Goal: Transaction & Acquisition: Obtain resource

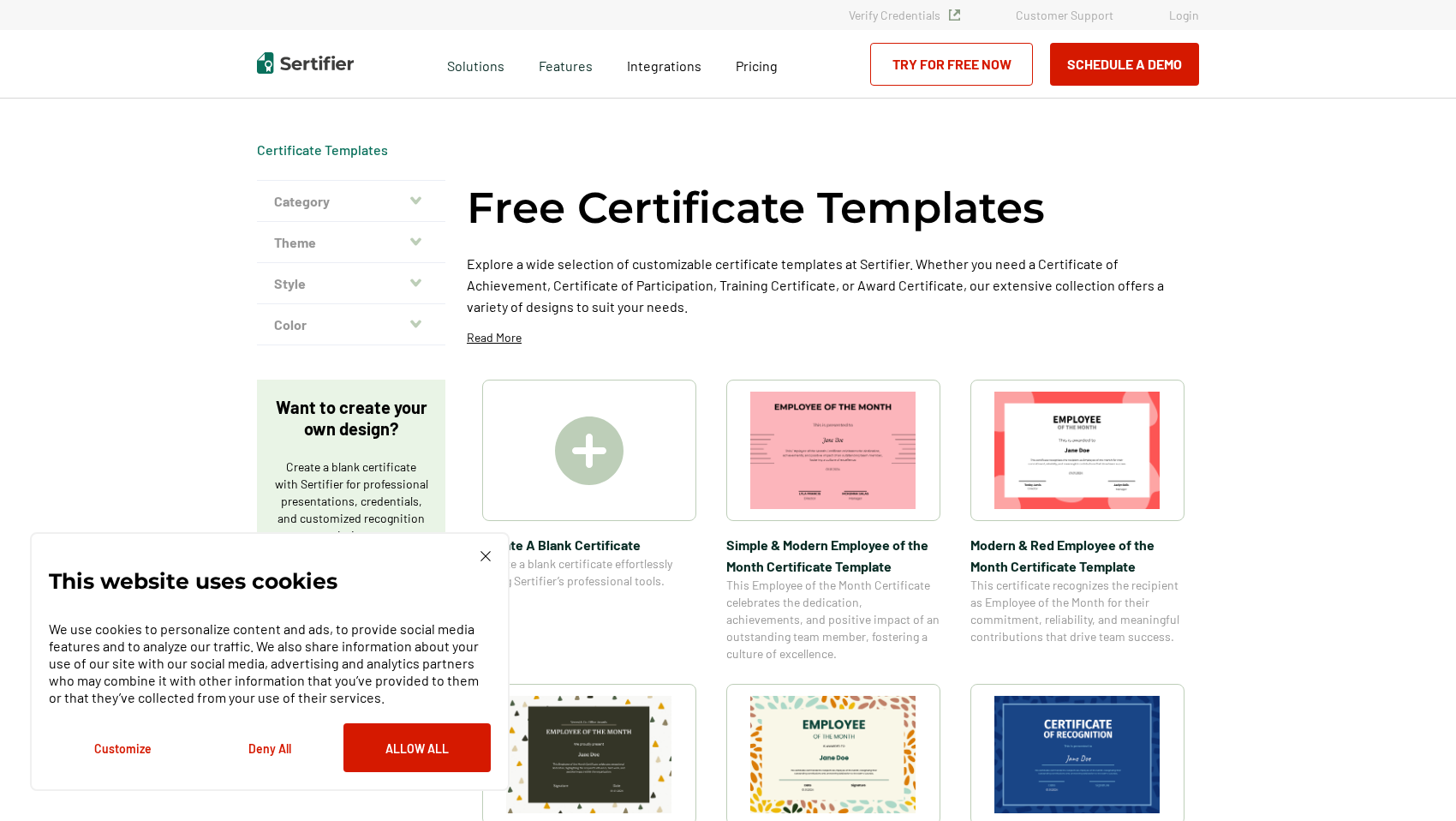
click at [417, 194] on icon "button" at bounding box center [416, 200] width 11 height 13
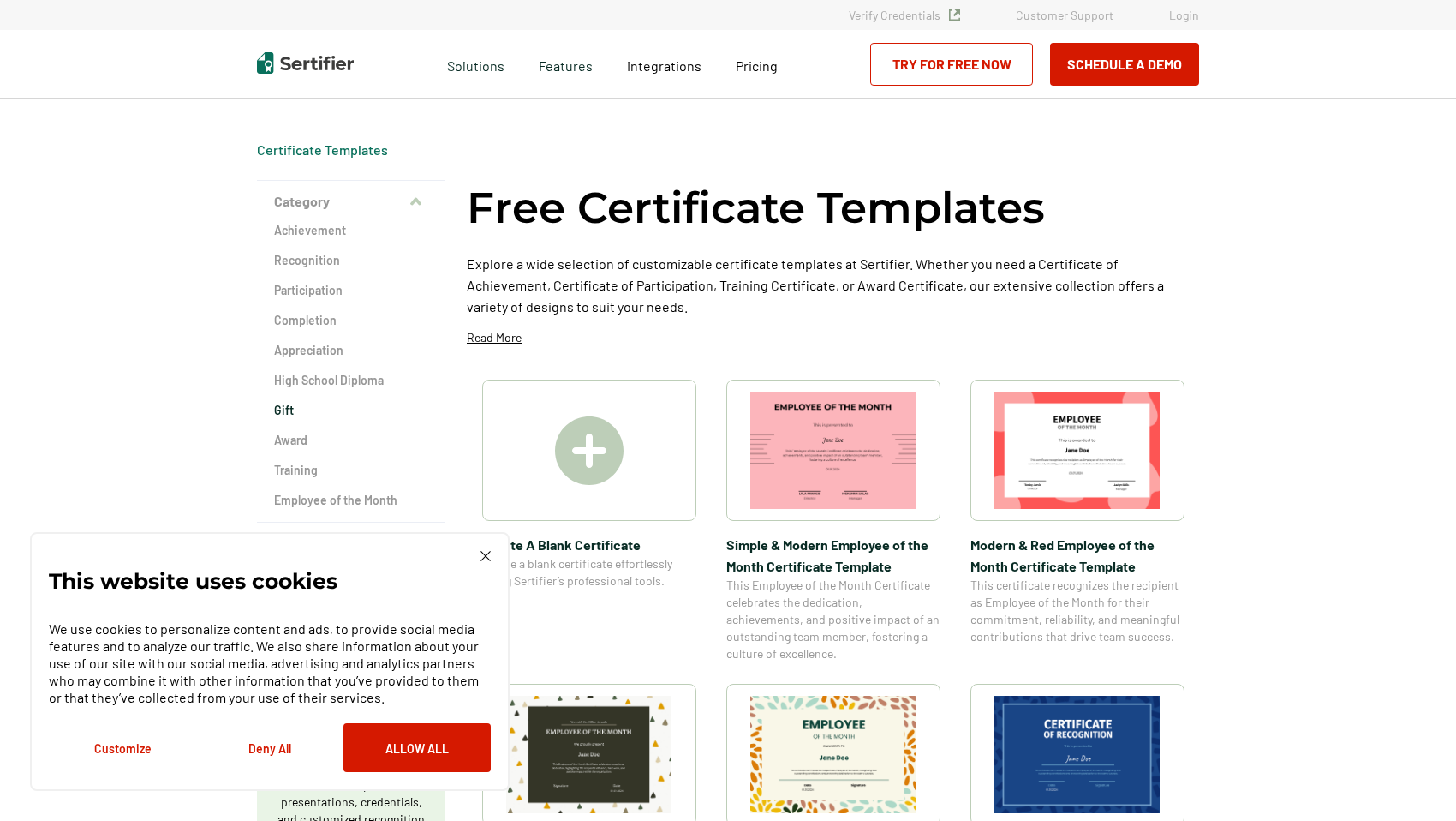
click at [292, 409] on h2 "Gift" at bounding box center [350, 410] width 154 height 17
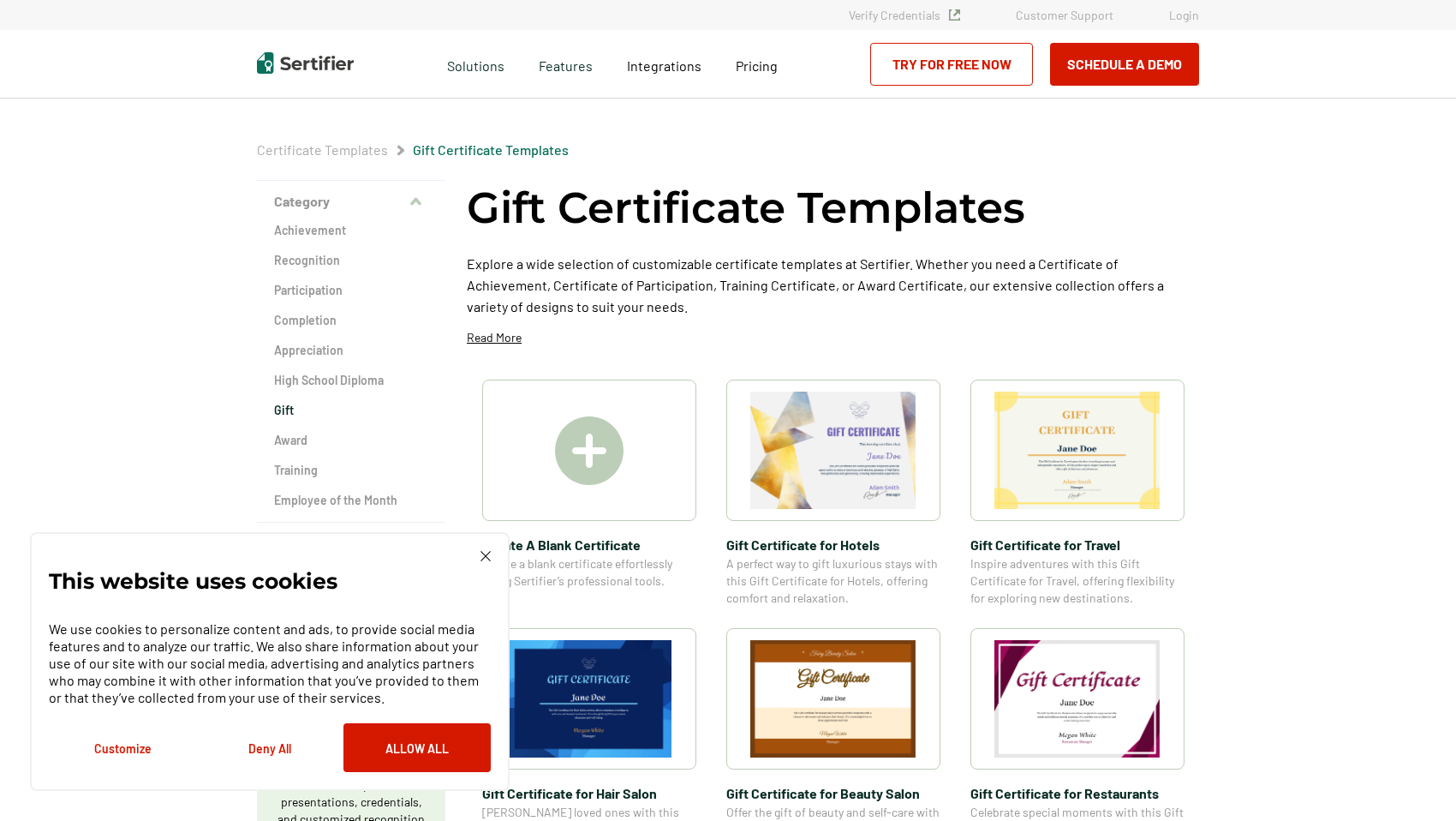
click at [186, 286] on div "Certificate Templates Gift Certificate Templates Category Achievement Recogniti…" at bounding box center [728, 825] width 1456 height 1590
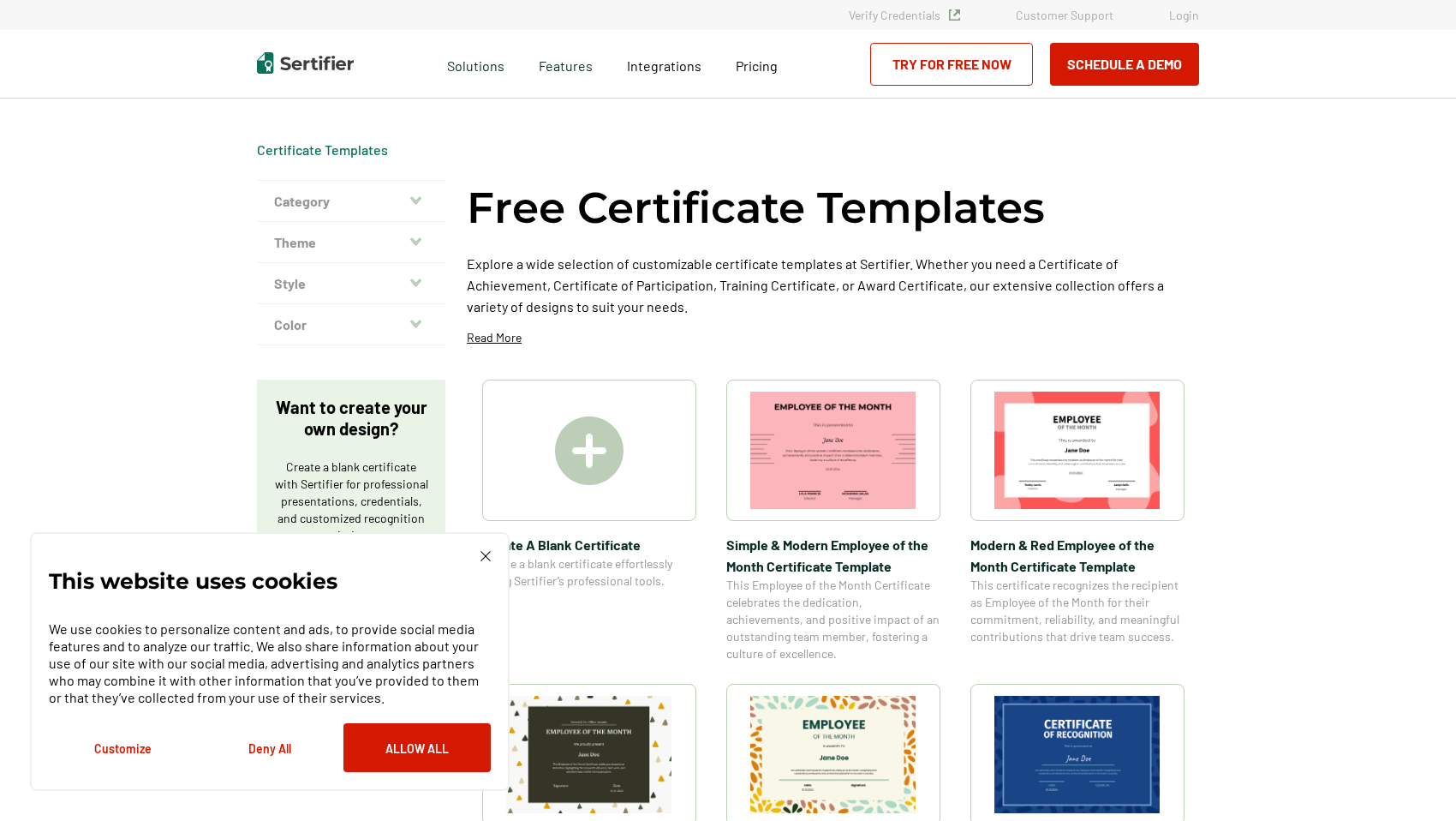
click at [417, 236] on icon "button" at bounding box center [416, 241] width 11 height 13
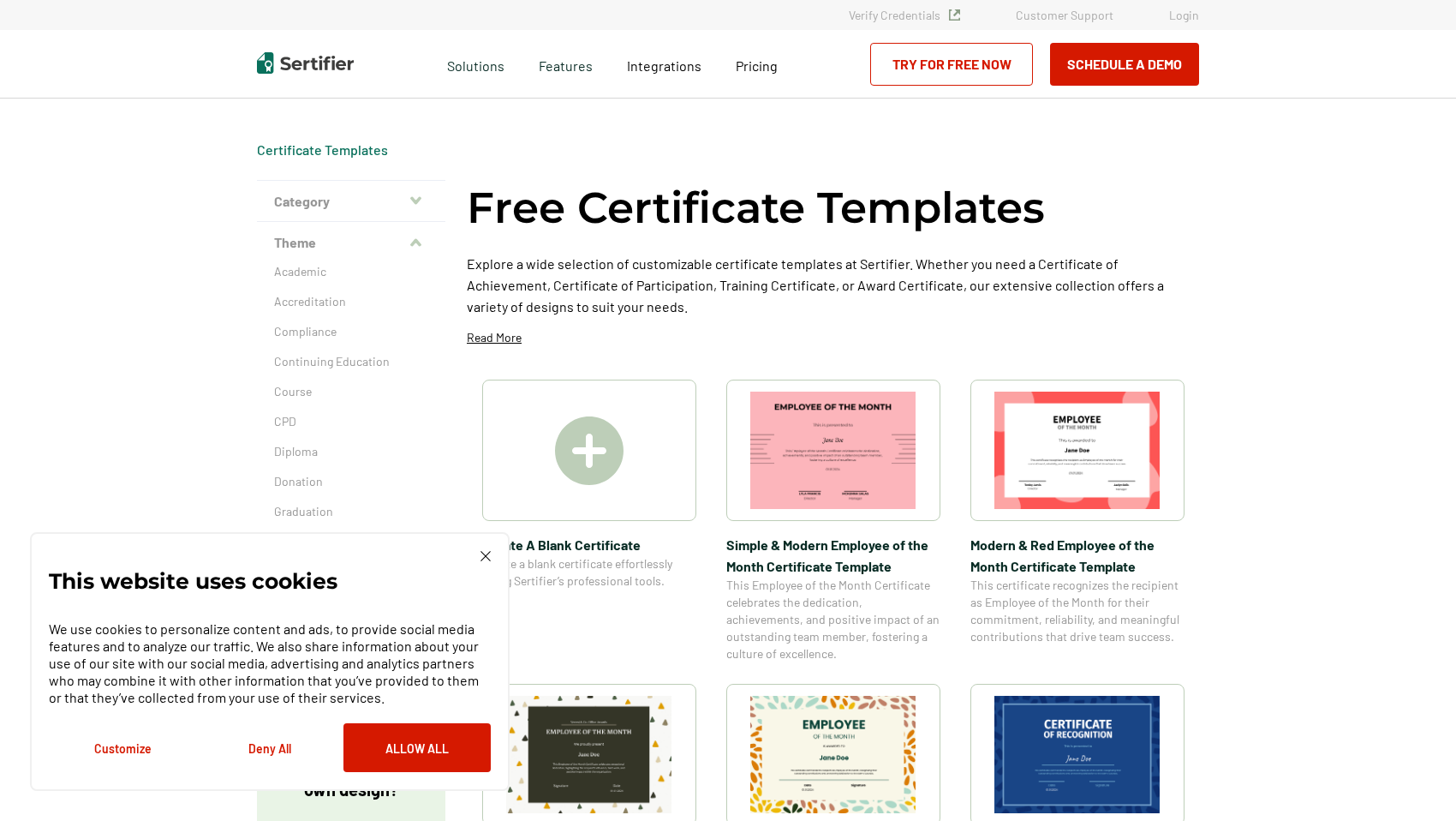
click at [417, 198] on icon "button" at bounding box center [416, 200] width 11 height 13
click at [292, 411] on h2 "Gift" at bounding box center [350, 410] width 154 height 17
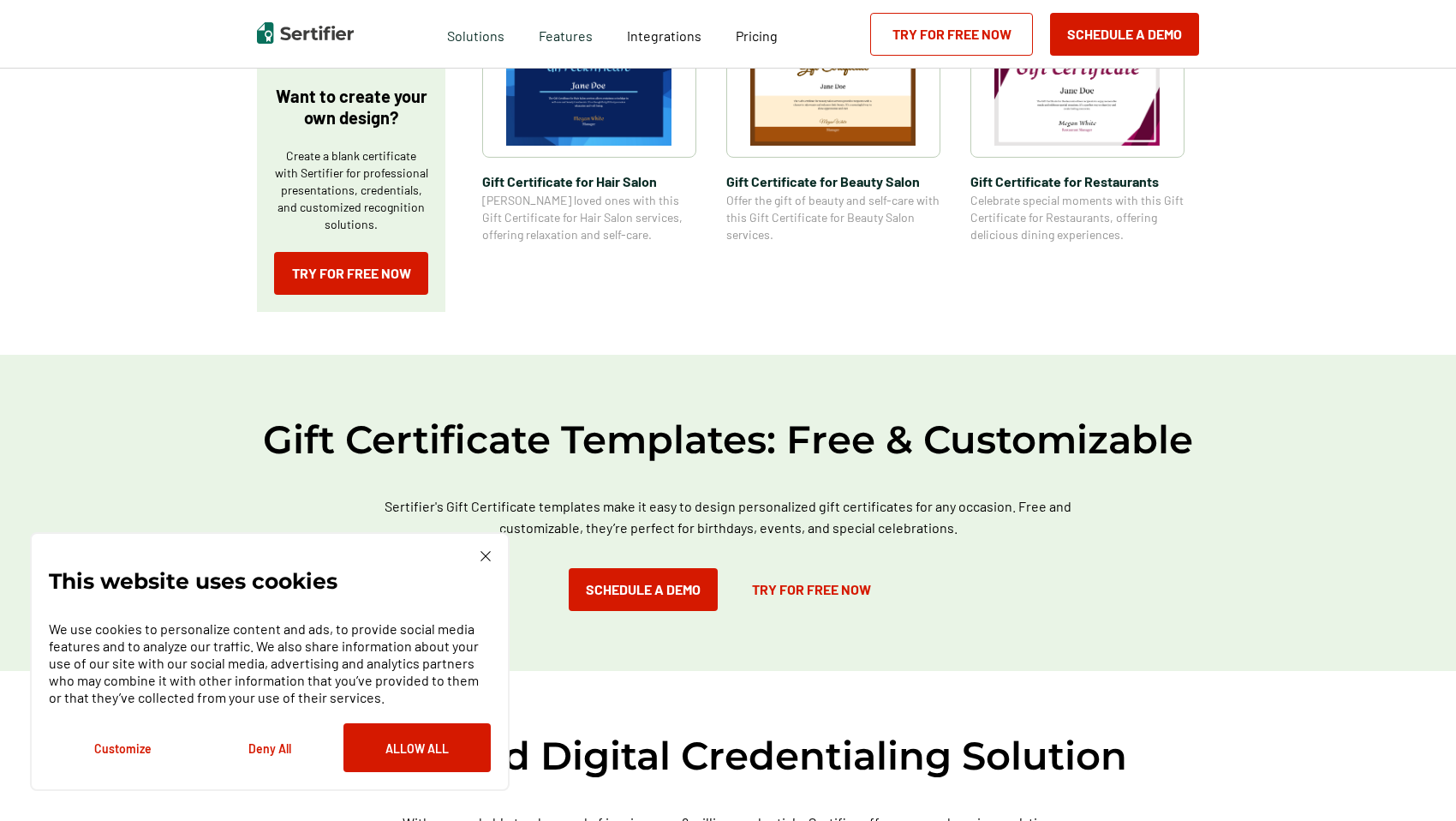
scroll to position [613, 0]
click at [489, 549] on div "This website uses cookies We use cookies to personalize content and ads, to pro…" at bounding box center [270, 661] width 480 height 259
click at [484, 551] on div "This website uses cookies We use cookies to personalize content and ads, to pro…" at bounding box center [270, 661] width 442 height 221
click at [486, 551] on img at bounding box center [485, 556] width 10 height 10
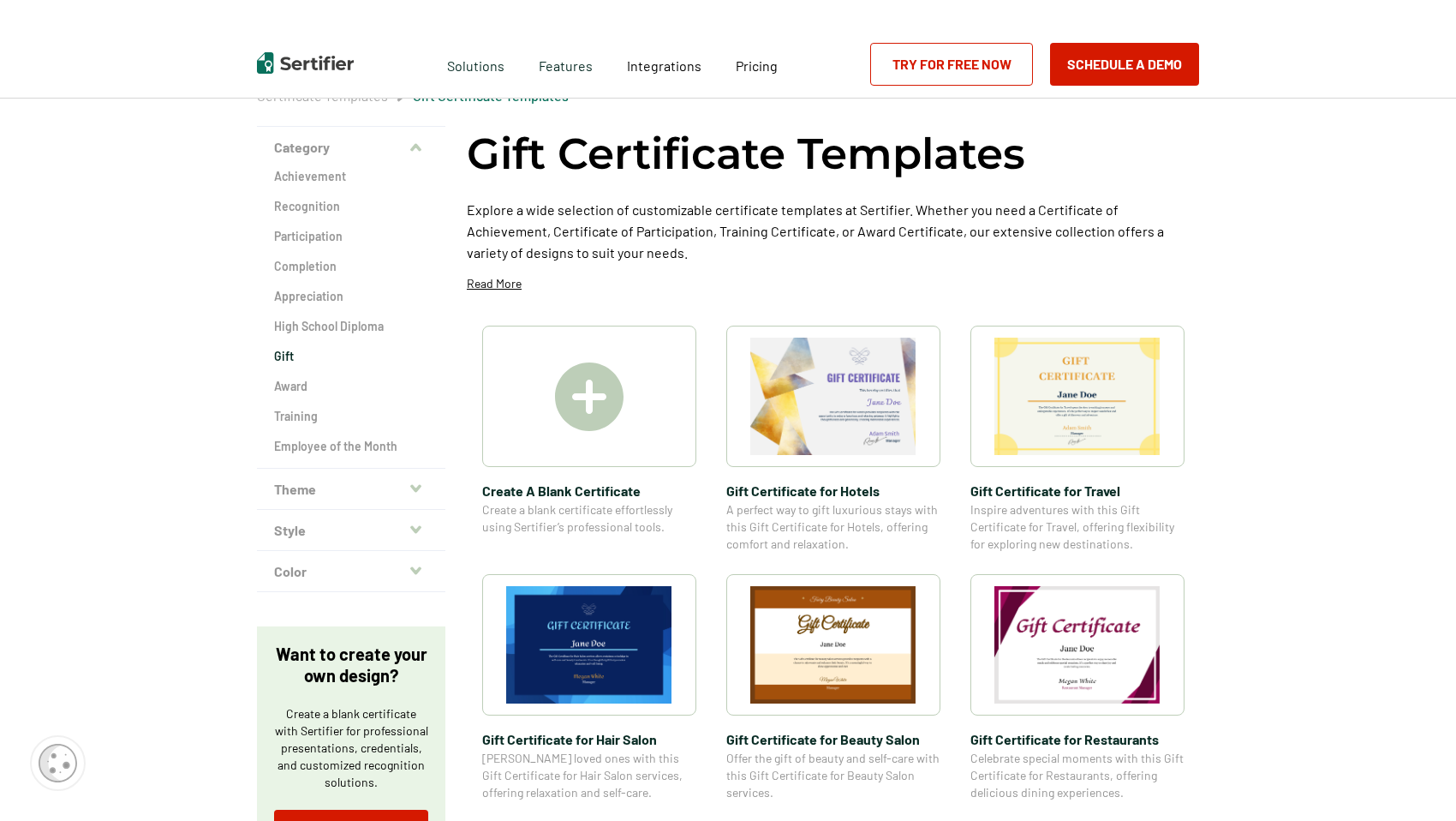
scroll to position [0, 0]
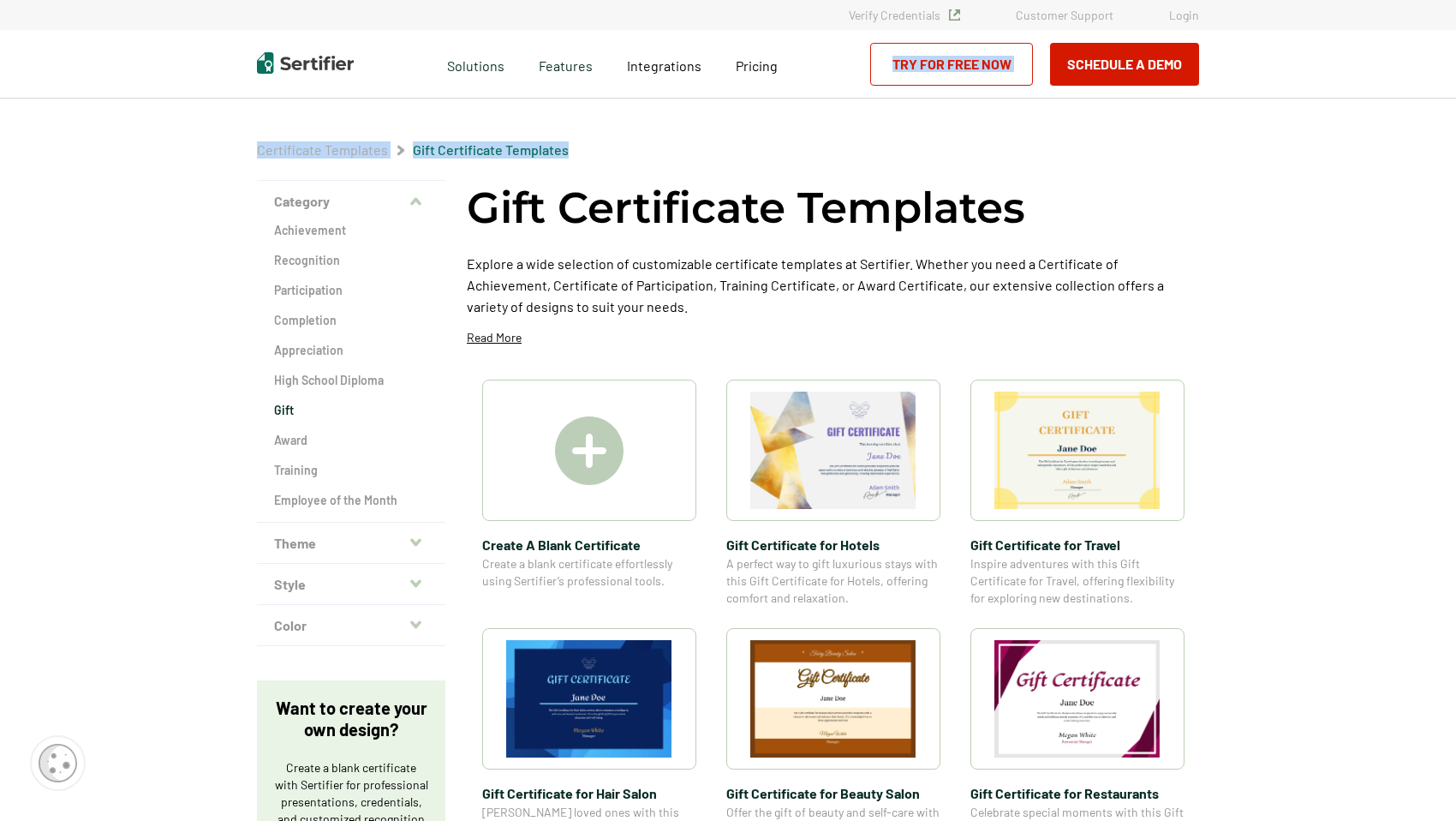
click at [1185, 167] on div "Certificate Templates Gift Certificate Templates Category Achievement Recogniti…" at bounding box center [727, 532] width 1027 height 867
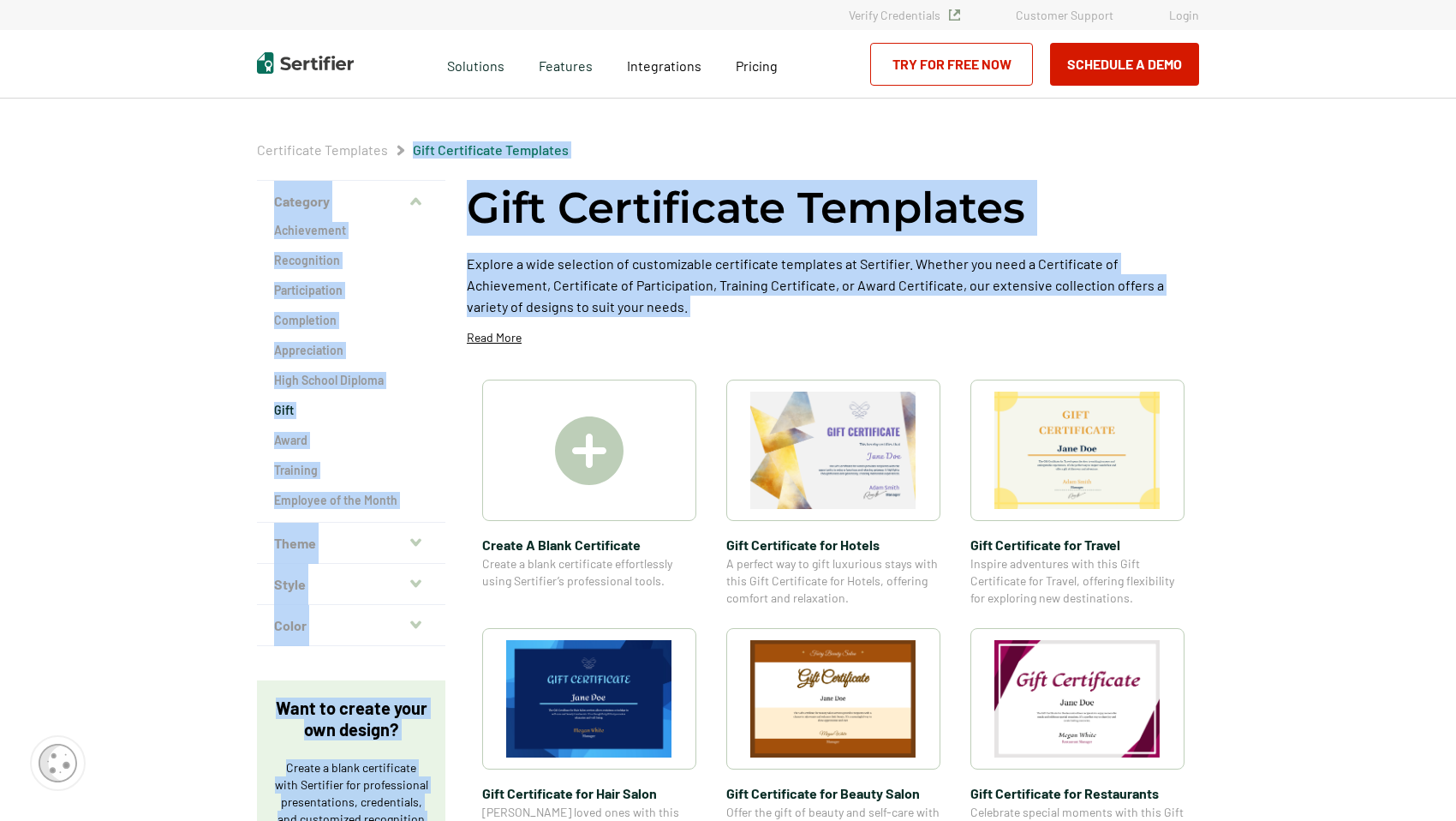
drag, startPoint x: 1185, startPoint y: 167, endPoint x: 996, endPoint y: 166, distance: 189.0
click at [996, 166] on div "Certificate Templates Gift Certificate Templates Category Achievement Recogniti…" at bounding box center [727, 532] width 1027 height 867
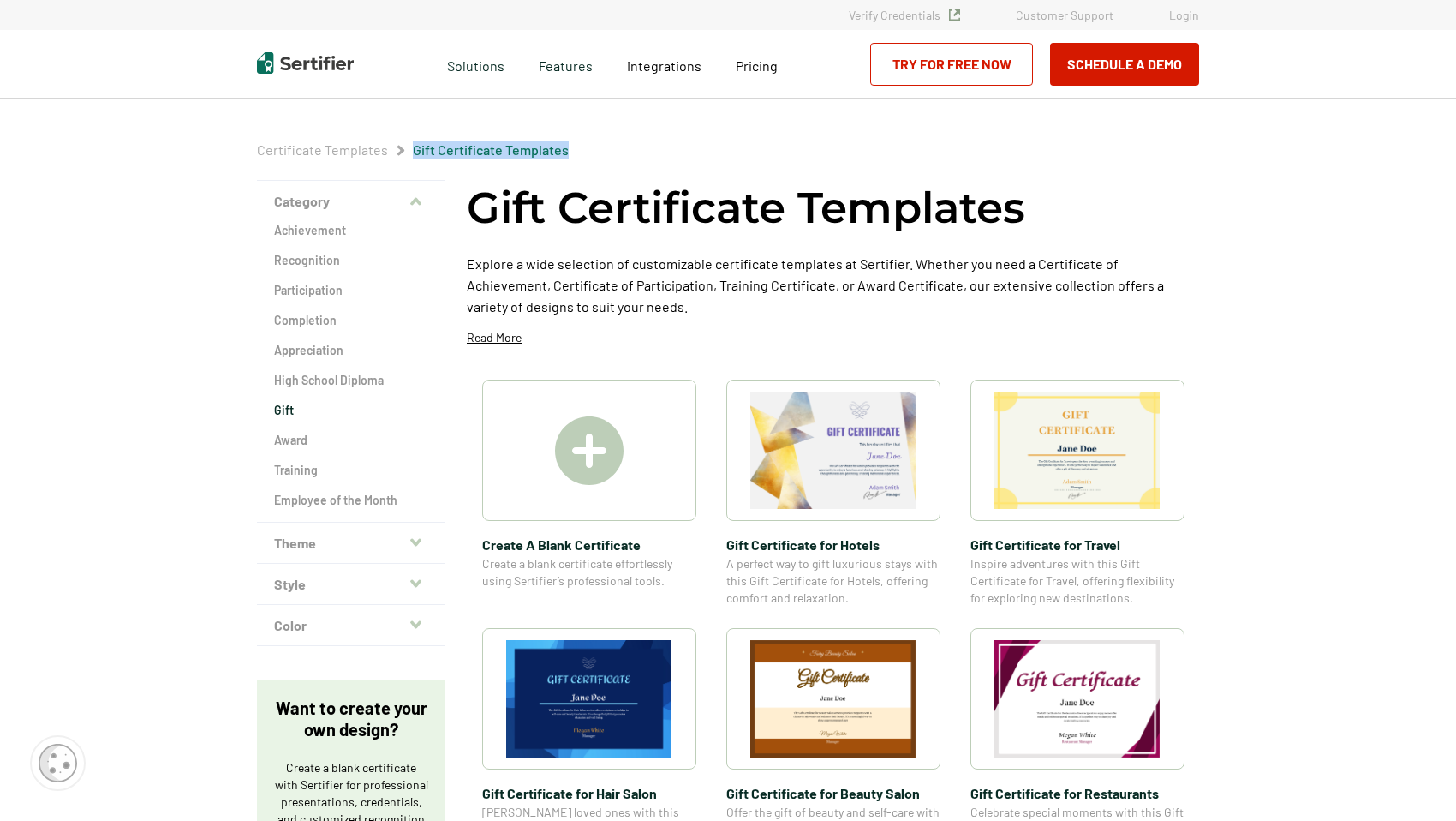
click at [936, 65] on link "Try for Free Now" at bounding box center [951, 63] width 163 height 43
